Goal: Obtain resource: Download file/media

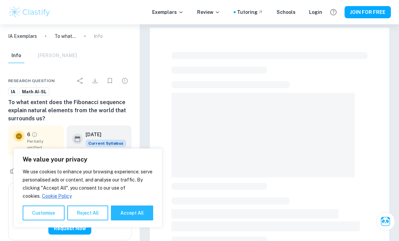
click at [123, 212] on button "Accept All" at bounding box center [132, 213] width 42 height 15
checkbox input "true"
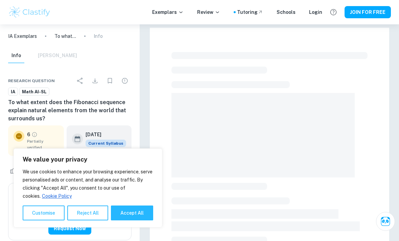
checkbox input "true"
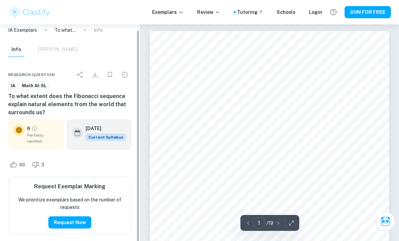
scroll to position [6, 0]
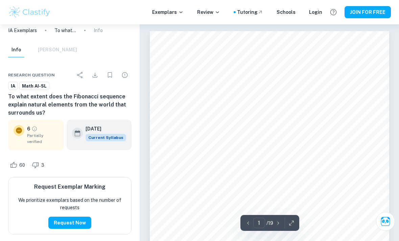
click at [77, 187] on h6 "Request Exemplar Marking" at bounding box center [69, 187] width 71 height 8
click at [40, 49] on div "Info Mark Scheme" at bounding box center [42, 50] width 69 height 15
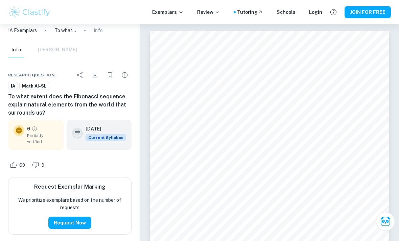
click at [43, 48] on div "Info Mark Scheme" at bounding box center [42, 50] width 69 height 15
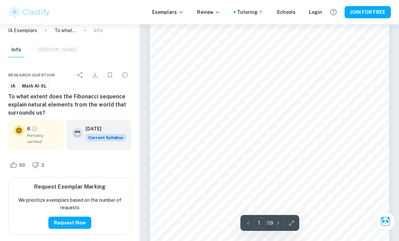
scroll to position [9, 0]
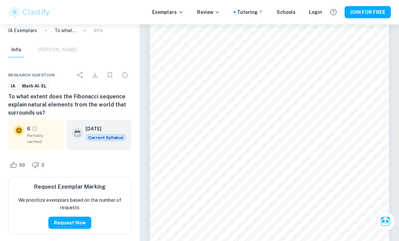
click at [9, 93] on h6 "To what extent does the Fibonacci sequence explain natural elements from the wo…" at bounding box center [69, 105] width 123 height 24
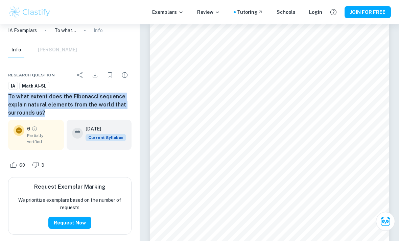
copy h6 "To what extent does the Fibonacci sequence explain natural elements from the wo…"
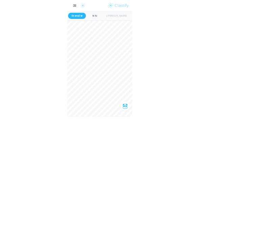
scroll to position [983, 0]
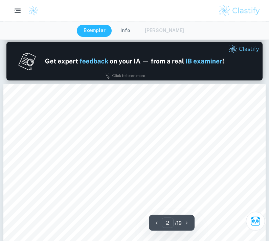
type input "1"
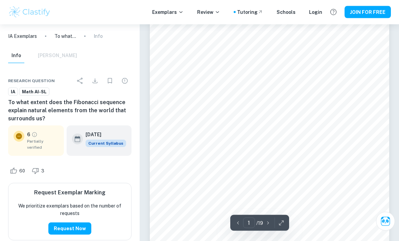
scroll to position [70, 0]
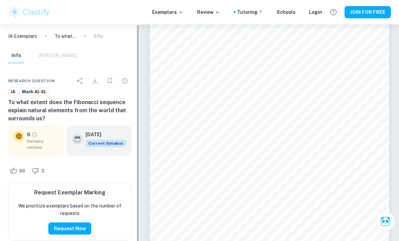
click at [31, 133] on div "6 Partially verified" at bounding box center [36, 140] width 56 height 30
click at [30, 133] on div "6 Partially verified" at bounding box center [36, 140] width 56 height 30
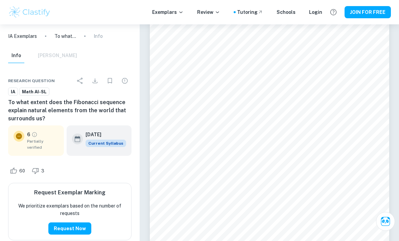
click at [33, 138] on icon "Grade partially verified" at bounding box center [34, 135] width 6 height 6
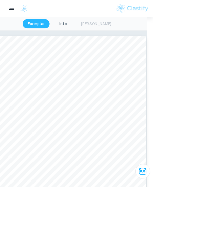
scroll to position [0, 0]
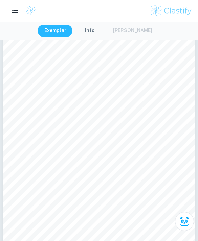
scroll to position [47, 0]
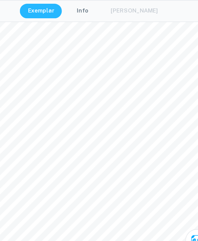
click at [74, 25] on button "Info" at bounding box center [89, 31] width 30 height 12
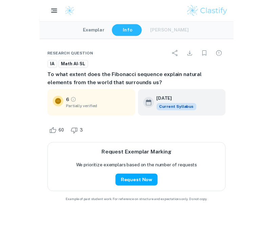
scroll to position [32, 0]
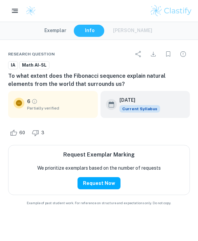
click at [50, 28] on button "Exemplar" at bounding box center [55, 31] width 35 height 12
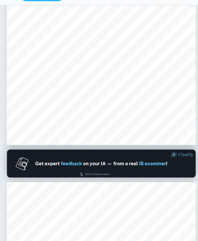
scroll to position [0, 0]
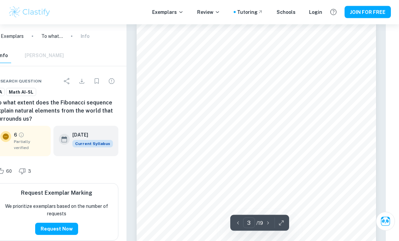
scroll to position [618, 17]
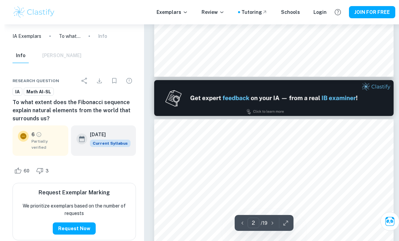
type input "1"
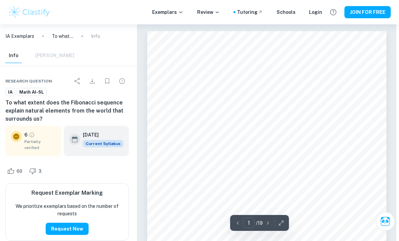
scroll to position [0, 0]
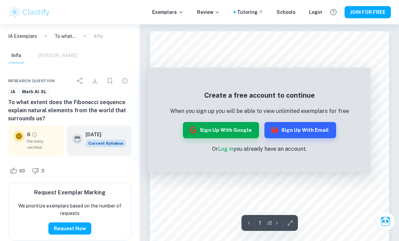
click at [9, 38] on p "IA Exemplars" at bounding box center [22, 35] width 29 height 7
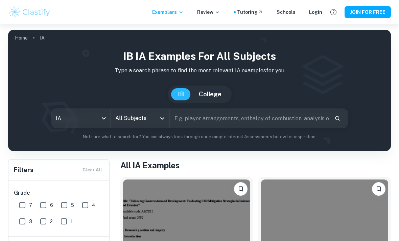
click at [14, 39] on img at bounding box center [199, 90] width 383 height 121
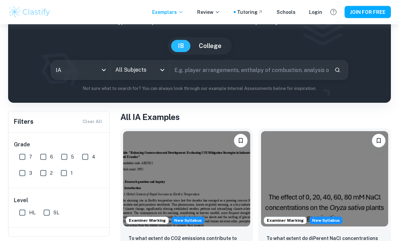
scroll to position [48, 0]
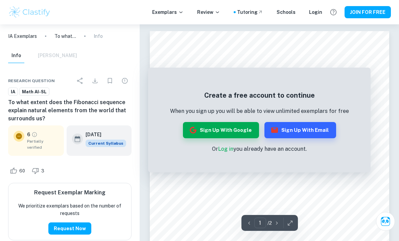
click at [14, 59] on button "Info" at bounding box center [16, 55] width 16 height 15
click at [369, 80] on div "Create a free account to continue When you sign up you will be able to view unl…" at bounding box center [259, 121] width 222 height 101
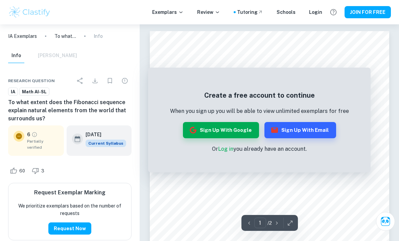
scroll to position [313, 0]
click at [385, 223] on icon "Ask Clai" at bounding box center [385, 221] width 9 height 9
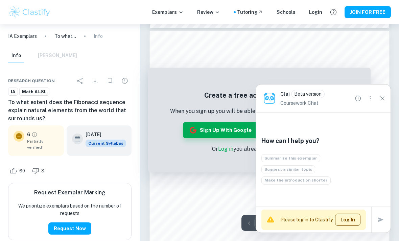
click at [381, 95] on icon "Close" at bounding box center [382, 98] width 7 height 7
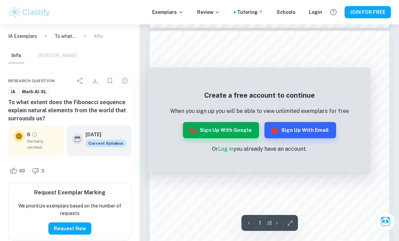
click at [96, 79] on icon "Download" at bounding box center [95, 81] width 8 height 8
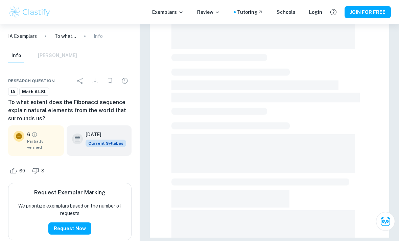
scroll to position [30, 0]
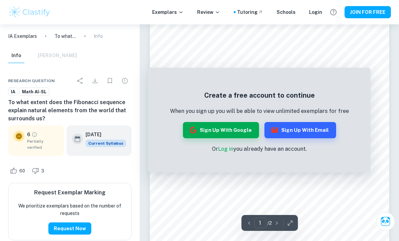
click at [88, 81] on button "Download" at bounding box center [95, 81] width 14 height 14
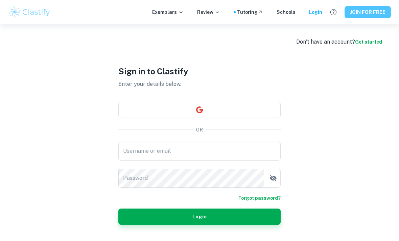
click at [363, 40] on link "Get started" at bounding box center [368, 41] width 27 height 5
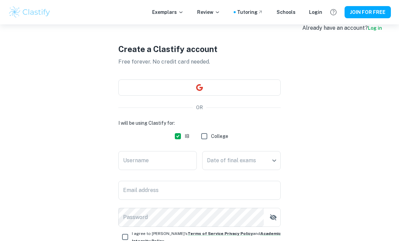
scroll to position [15, 0]
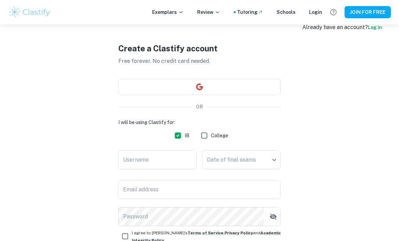
click at [142, 85] on button "button" at bounding box center [199, 87] width 162 height 16
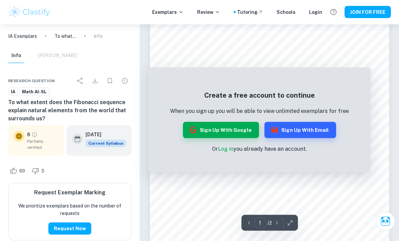
scroll to position [18, 0]
click at [211, 130] on button "Sign up with Google" at bounding box center [221, 130] width 76 height 16
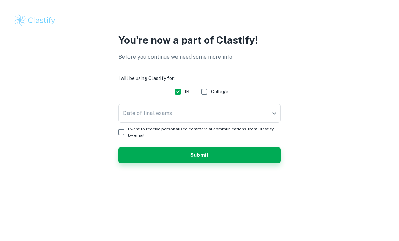
click at [145, 111] on body "We value your privacy We use cookies to enhance your browsing experience, serve…" at bounding box center [199, 120] width 399 height 241
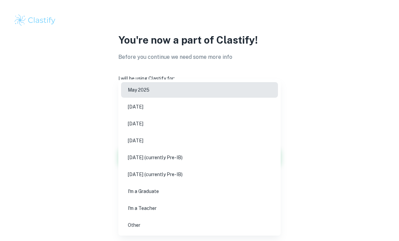
click at [131, 165] on li "[DATE] (currently Pre-IB)" at bounding box center [199, 158] width 157 height 16
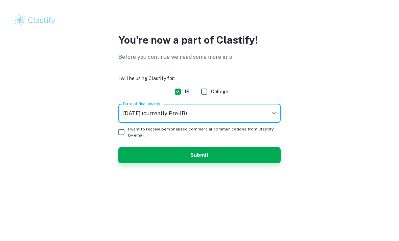
click at [120, 128] on input "I want to receive personalized commercial communications from Clastify by email." at bounding box center [122, 132] width 14 height 14
checkbox input "true"
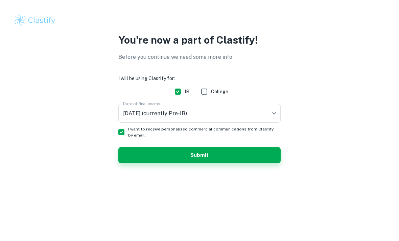
click at [130, 154] on button "Submit" at bounding box center [199, 155] width 162 height 16
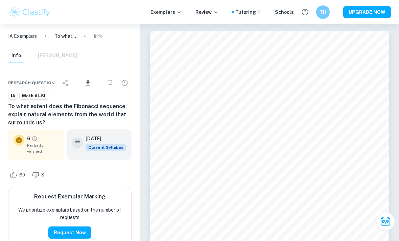
click at [86, 82] on icon "Download" at bounding box center [88, 83] width 8 height 8
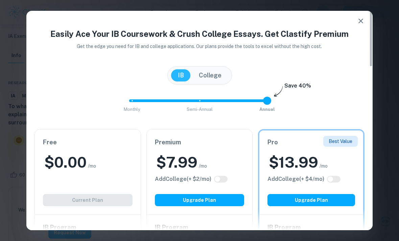
click at [63, 156] on h2 "$ 0.00" at bounding box center [65, 162] width 42 height 20
click at [363, 20] on icon "button" at bounding box center [361, 21] width 8 height 8
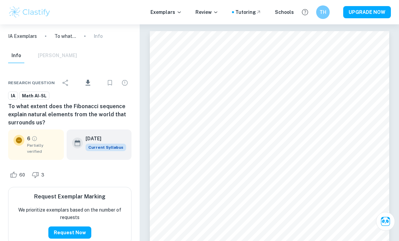
click at [85, 87] on span "Download" at bounding box center [88, 89] width 20 height 5
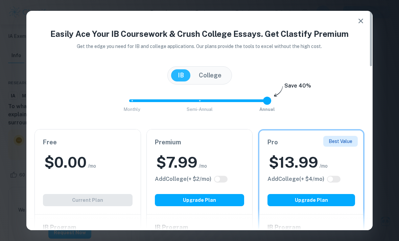
click at [78, 151] on div "Free $ 0.00 /mo Add College (+ $ 2 /mo) Current Plan" at bounding box center [88, 171] width 106 height 85
click at [69, 199] on div "Free $ 0.00 /mo Add College (+ $ 2 /mo) Current Plan" at bounding box center [88, 171] width 106 height 85
click at [67, 182] on div "Free $ 0.00 /mo Add College (+ $ 2 /mo) Current Plan" at bounding box center [88, 171] width 106 height 85
click at [56, 141] on h6 "Free" at bounding box center [88, 142] width 90 height 9
click at [363, 15] on button "button" at bounding box center [361, 21] width 14 height 14
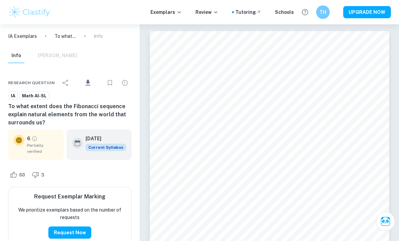
click at [105, 82] on button "Bookmark" at bounding box center [110, 83] width 14 height 14
click at [67, 88] on button "Share" at bounding box center [66, 83] width 14 height 14
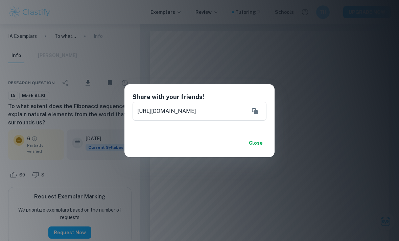
click at [253, 139] on button "Close" at bounding box center [256, 143] width 22 height 12
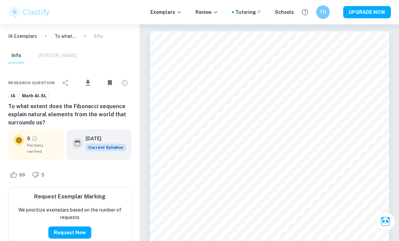
click at [115, 79] on button "Unbookmark" at bounding box center [110, 83] width 14 height 14
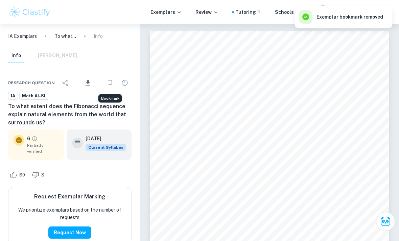
click at [107, 81] on icon "Bookmark" at bounding box center [110, 83] width 8 height 8
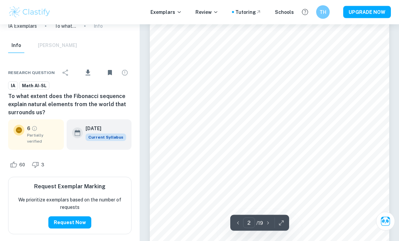
scroll to position [397, 0]
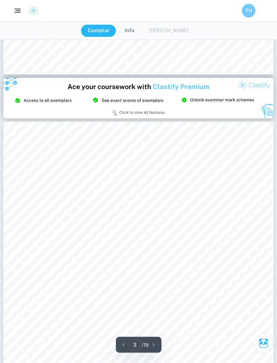
scroll to position [740, 0]
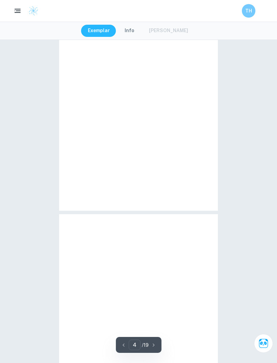
type input "3"
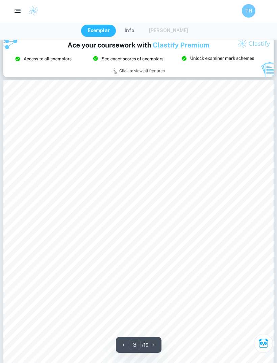
scroll to position [761, 0]
